Goal: Find specific page/section: Find specific page/section

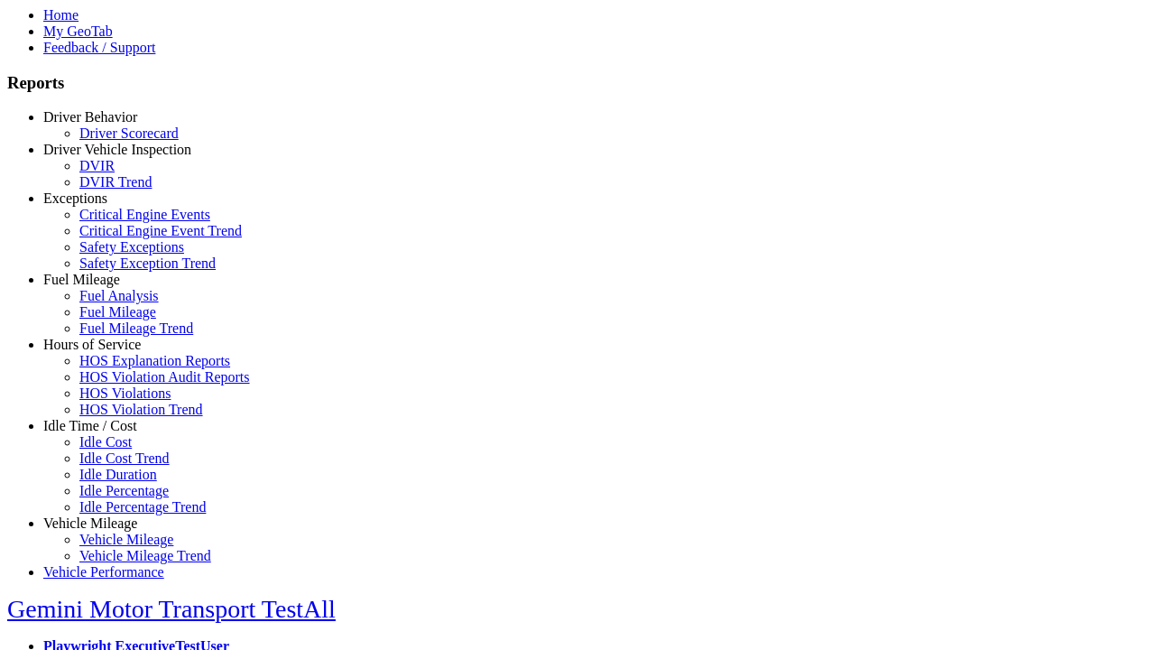
click at [104, 206] on link "Exceptions" at bounding box center [75, 197] width 64 height 15
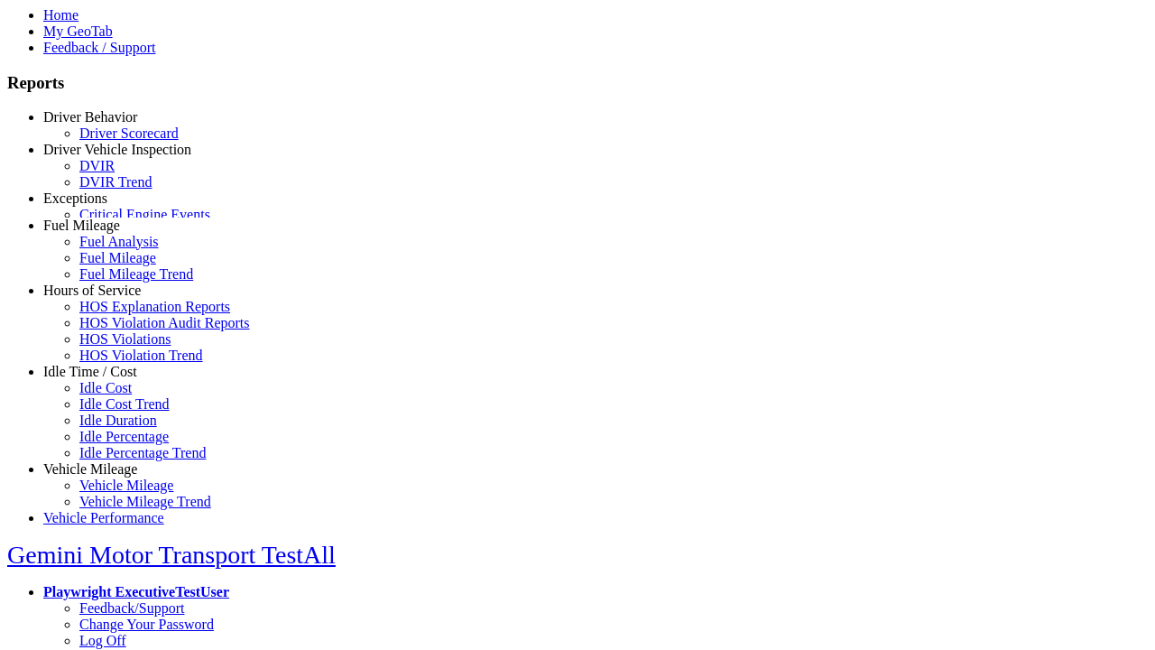
click at [117, 222] on link "Critical Engine Events" at bounding box center [144, 214] width 131 height 15
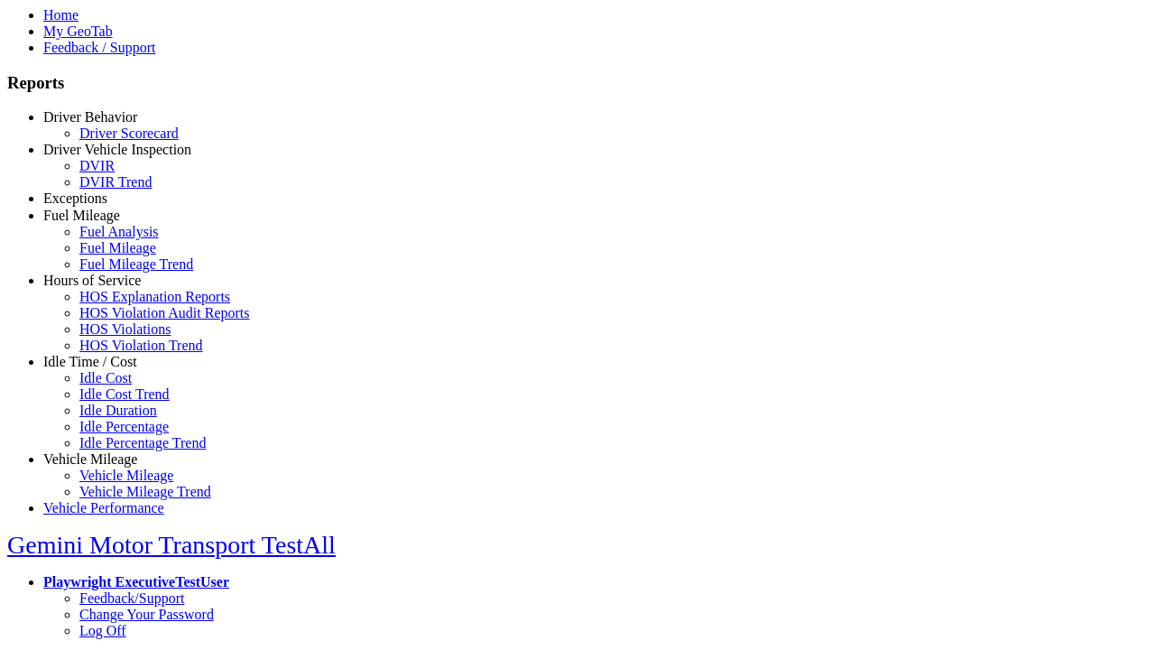
select select "**********"
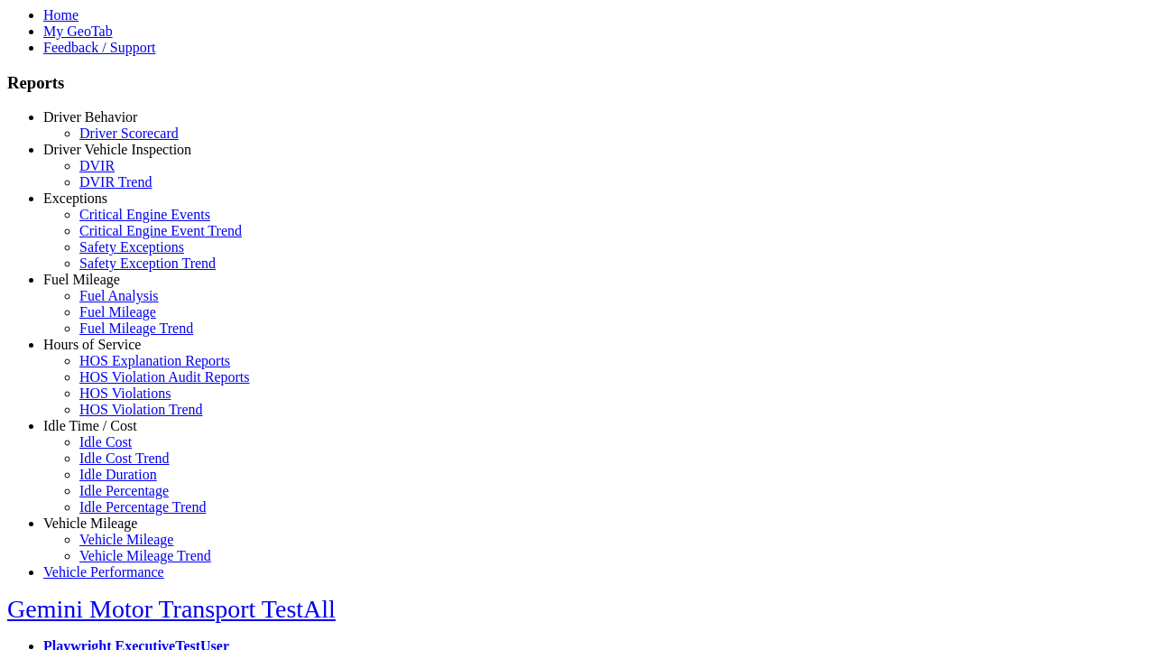
type input "**********"
